Goal: Navigation & Orientation: Find specific page/section

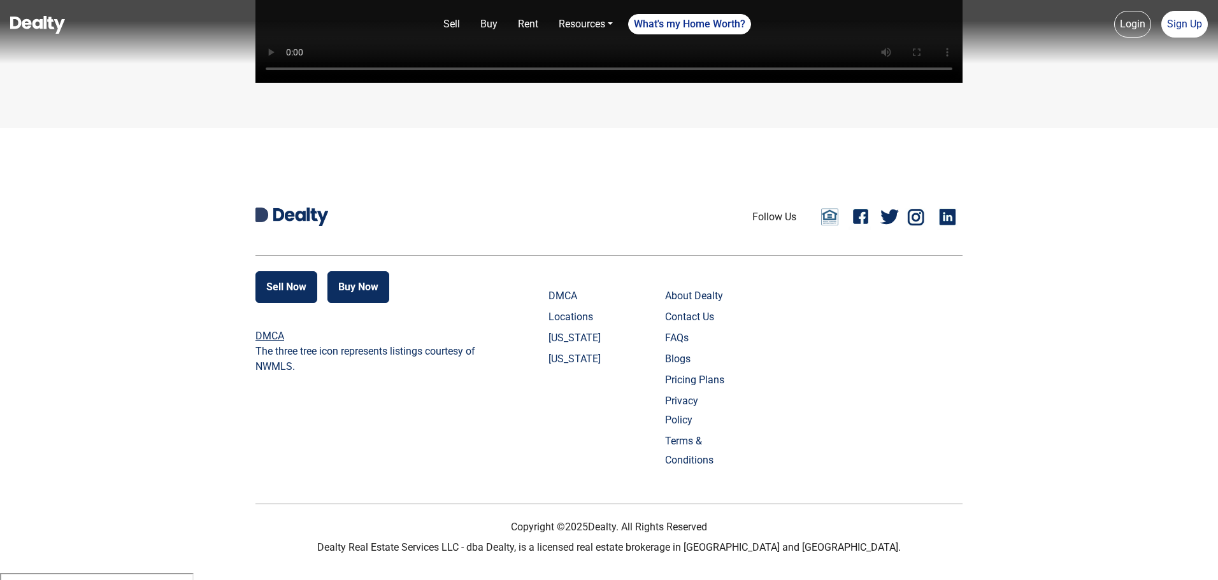
scroll to position [3032, 0]
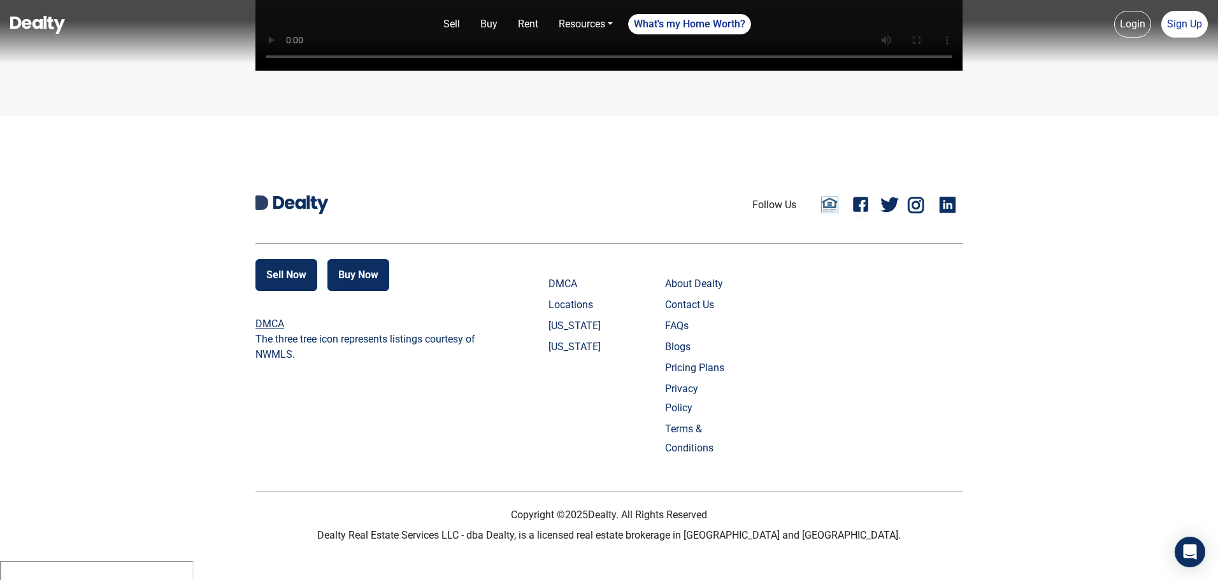
scroll to position [3026, 0]
click at [0, 561] on div at bounding box center [0, 561] width 0 height 0
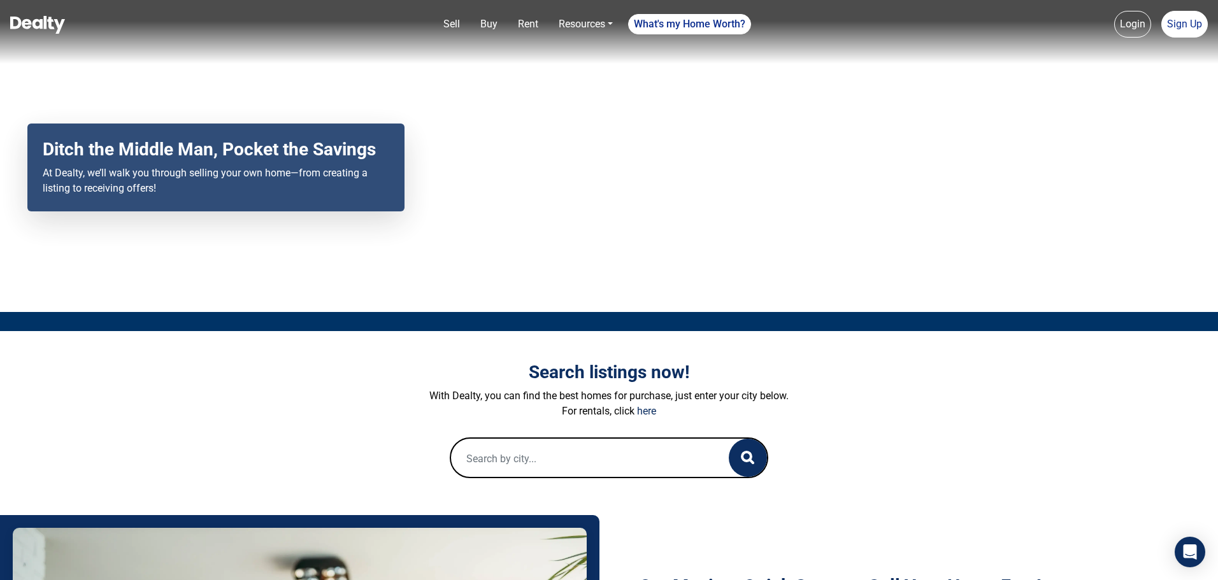
scroll to position [0, 0]
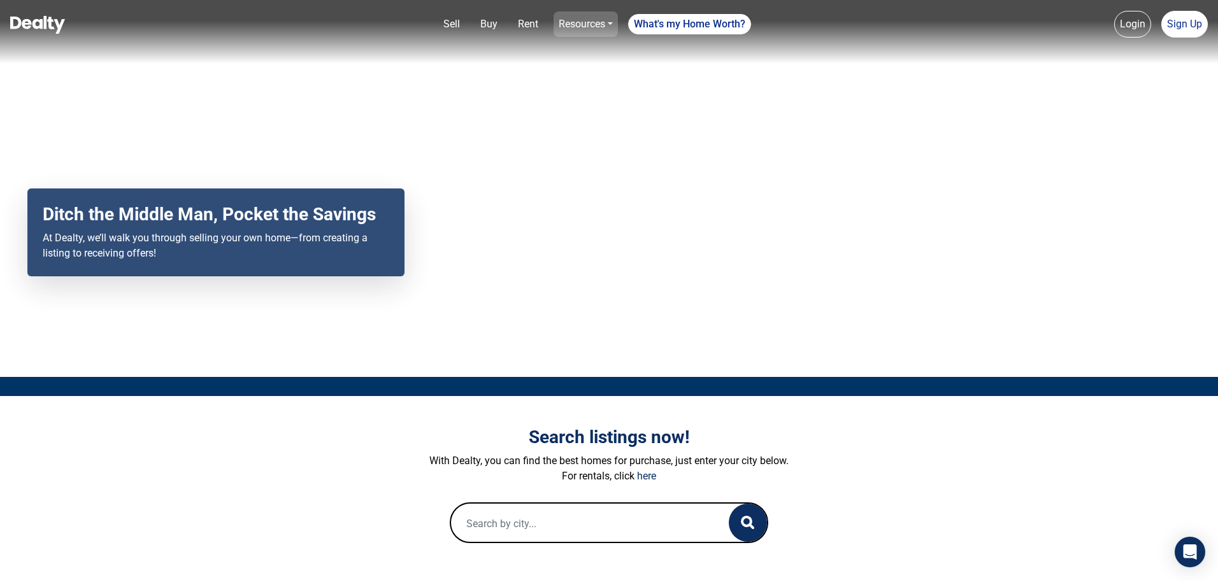
click at [583, 17] on link "Resources" at bounding box center [585, 23] width 64 height 25
click at [315, 398] on div "Search listings now! With Dealty, you can find the best homes for purchase, jus…" at bounding box center [609, 484] width 726 height 177
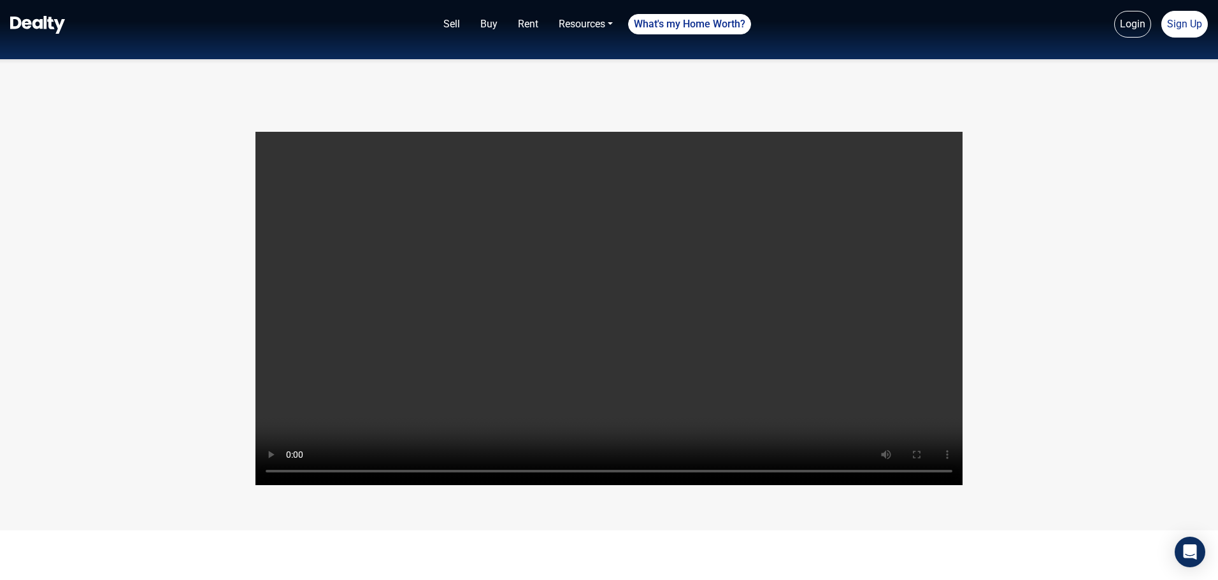
scroll to position [3032, 0]
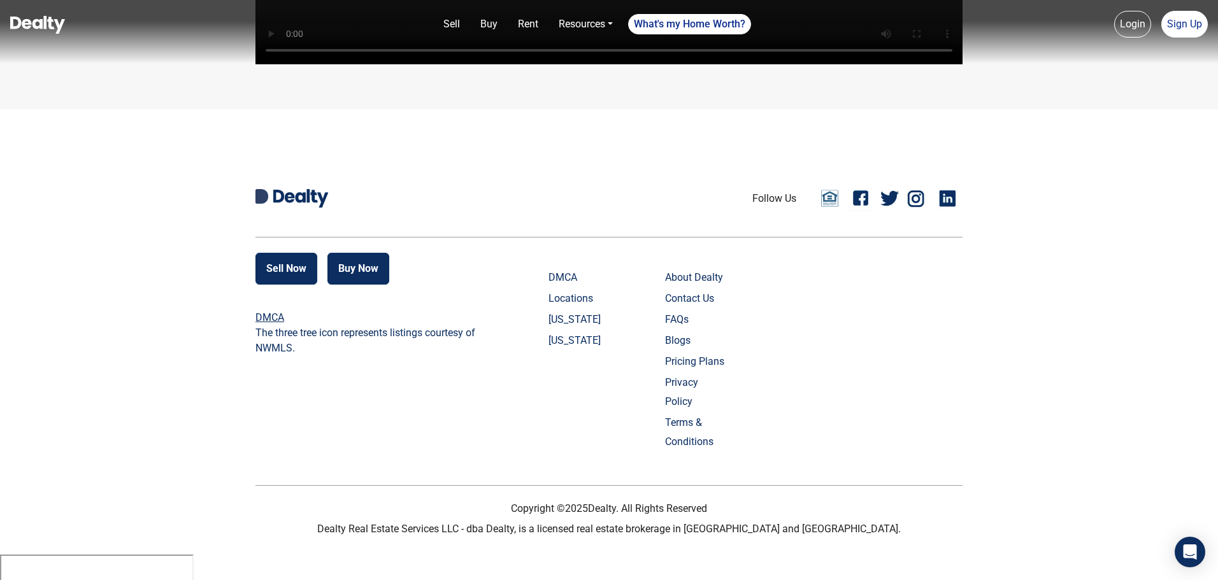
click at [571, 308] on link "Locations" at bounding box center [579, 298] width 63 height 19
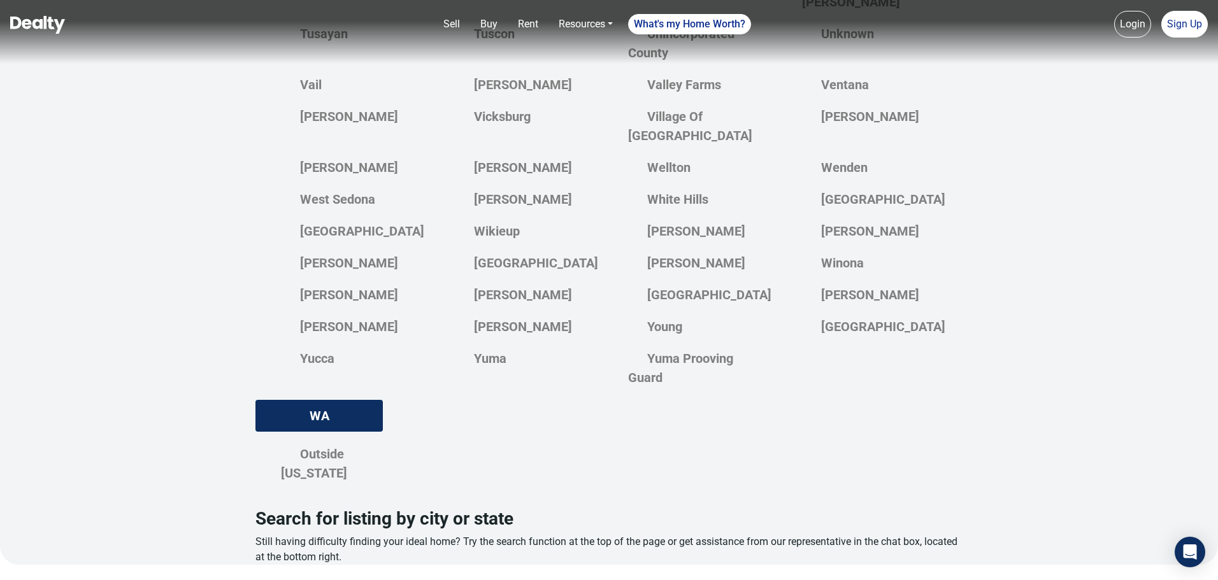
scroll to position [3402, 0]
